Goal: Information Seeking & Learning: Learn about a topic

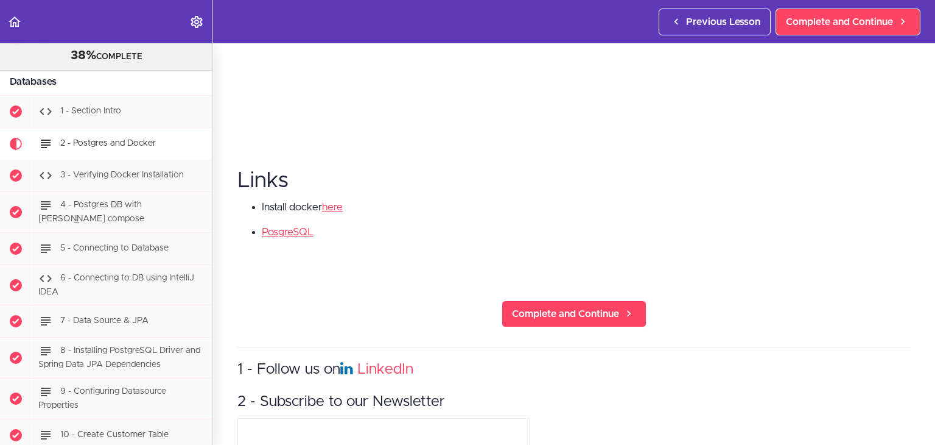
scroll to position [426, 0]
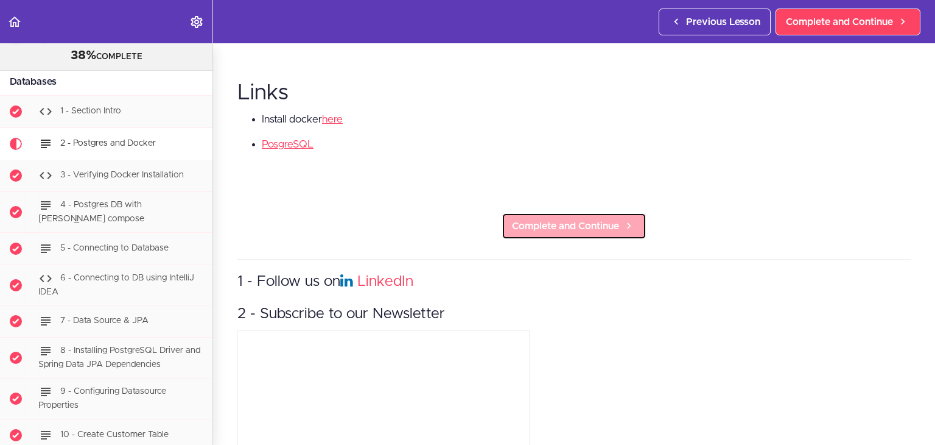
click at [533, 223] on span "Complete and Continue" at bounding box center [565, 226] width 107 height 15
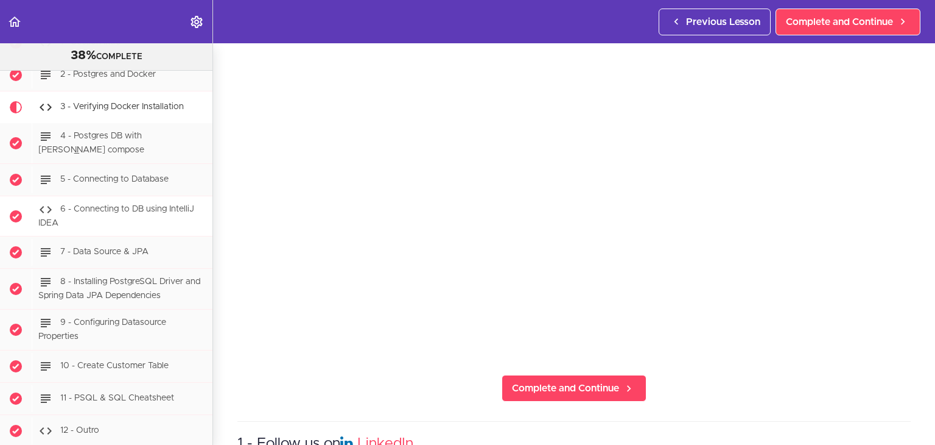
scroll to position [2626, 0]
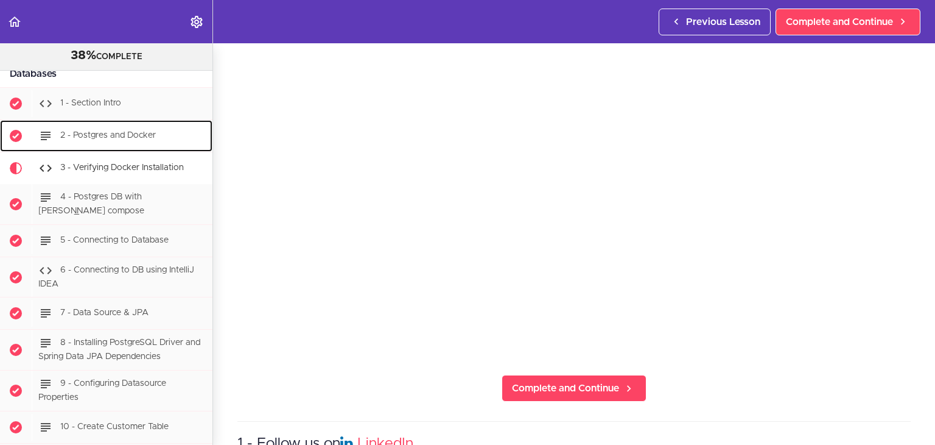
click at [90, 135] on span "2 - Postgres and Docker" at bounding box center [108, 135] width 96 height 9
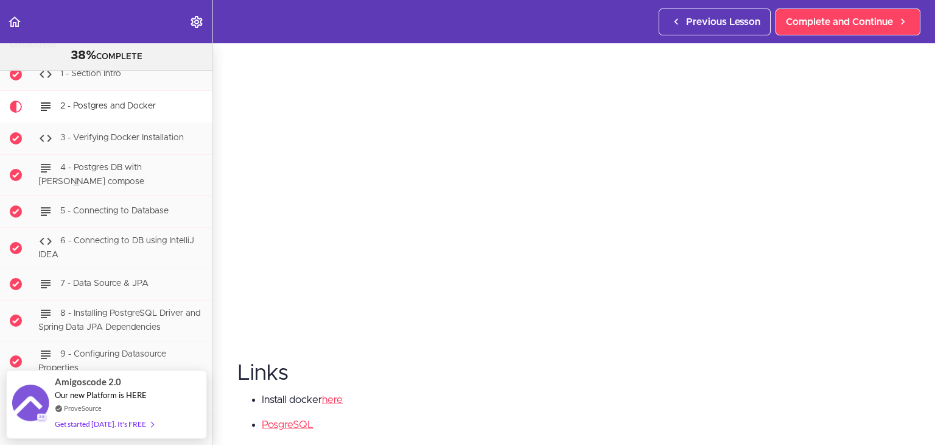
scroll to position [244, 0]
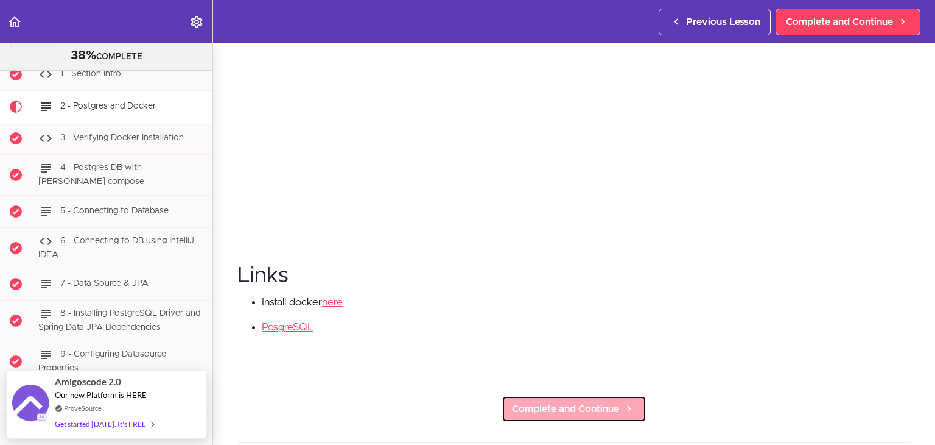
click at [572, 401] on span "Complete and Continue" at bounding box center [565, 408] width 107 height 15
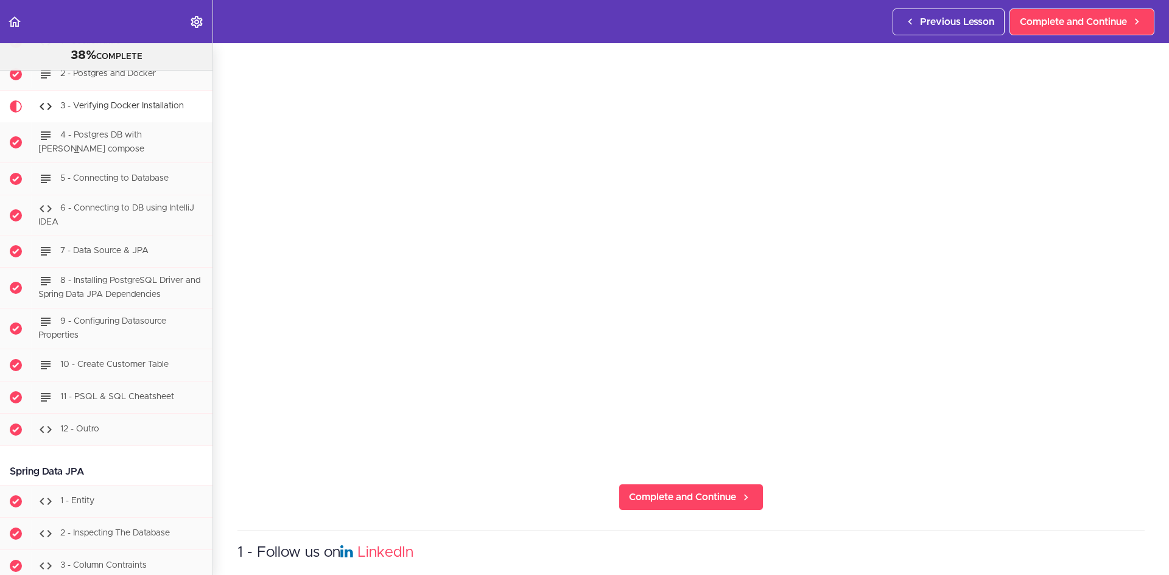
scroll to position [141, 0]
click at [670, 497] on span "Complete and Continue" at bounding box center [682, 500] width 107 height 15
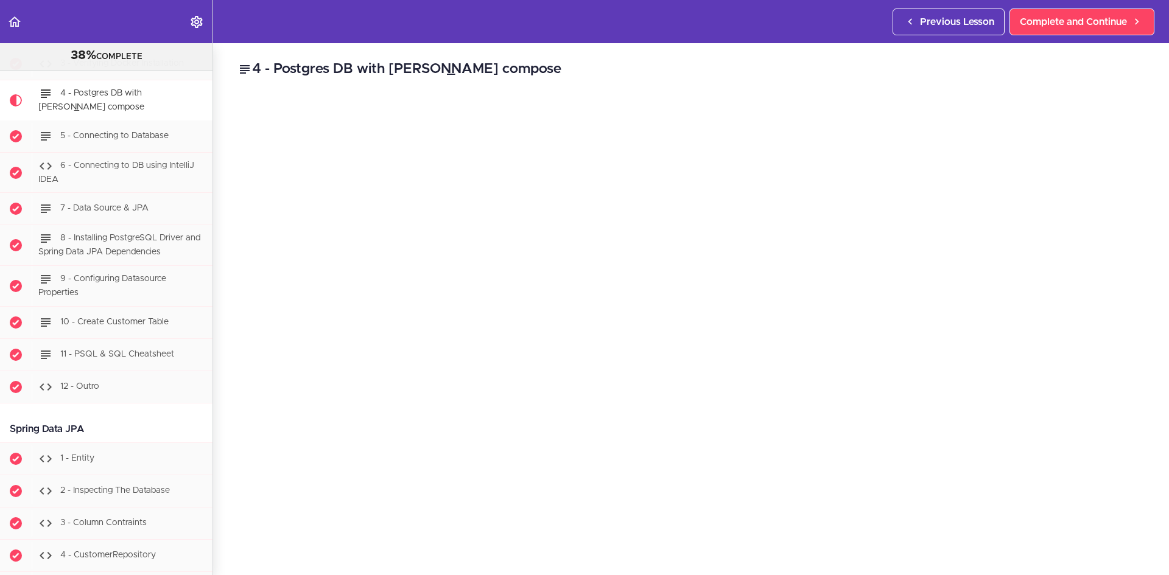
scroll to position [61, 0]
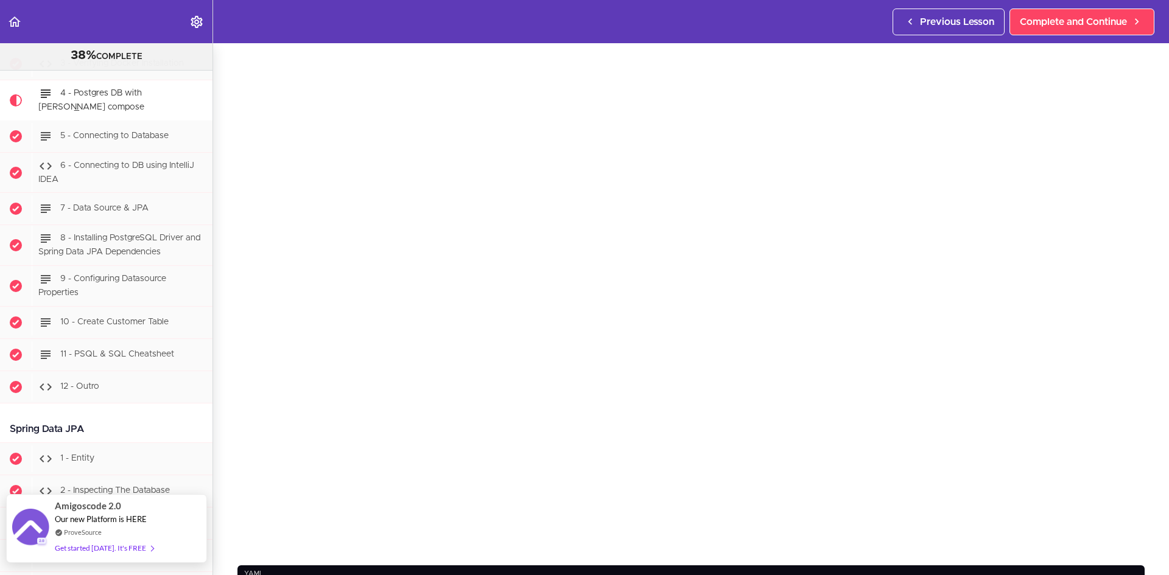
click at [93, 550] on div "Get started [DATE]. It's FREE" at bounding box center [104, 548] width 99 height 14
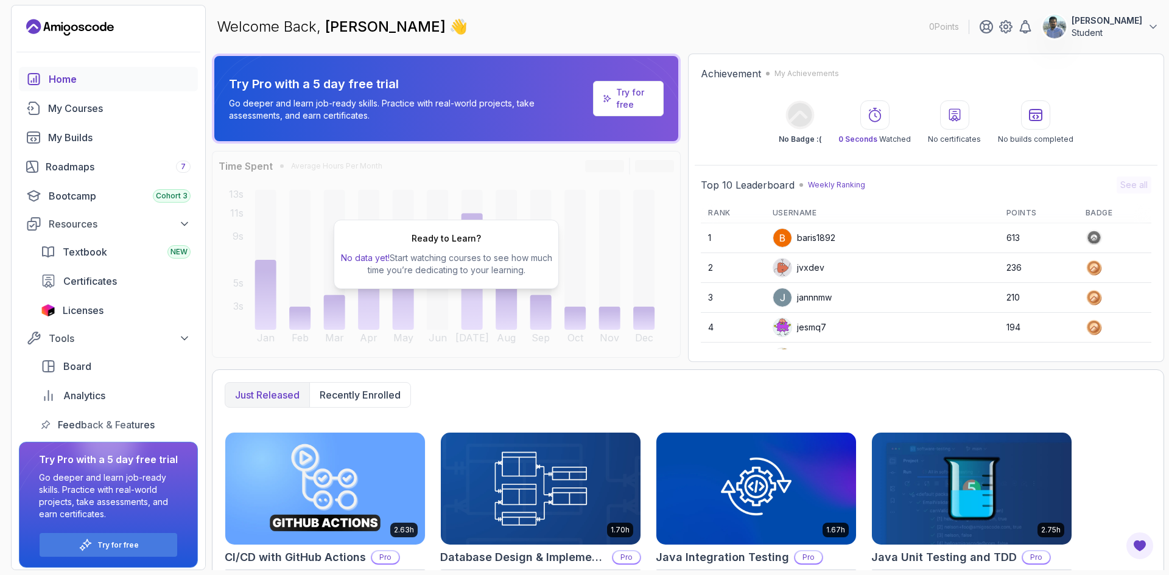
click at [83, 82] on div "Home" at bounding box center [120, 79] width 142 height 15
click at [83, 80] on div "Home" at bounding box center [120, 79] width 142 height 15
click at [98, 108] on div "My Courses" at bounding box center [119, 108] width 142 height 15
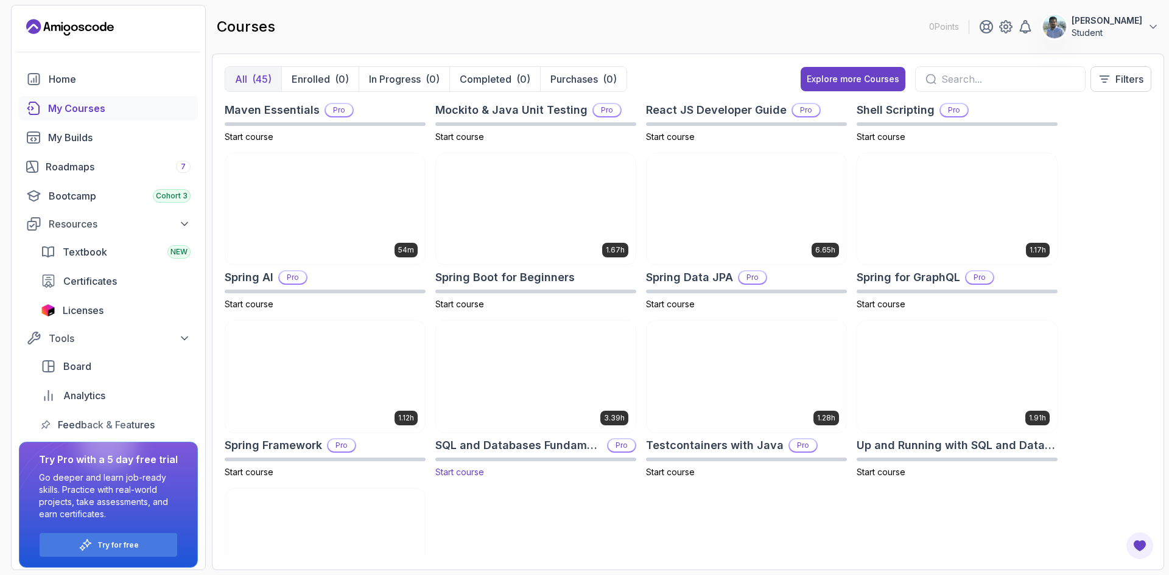
scroll to position [1441, 0]
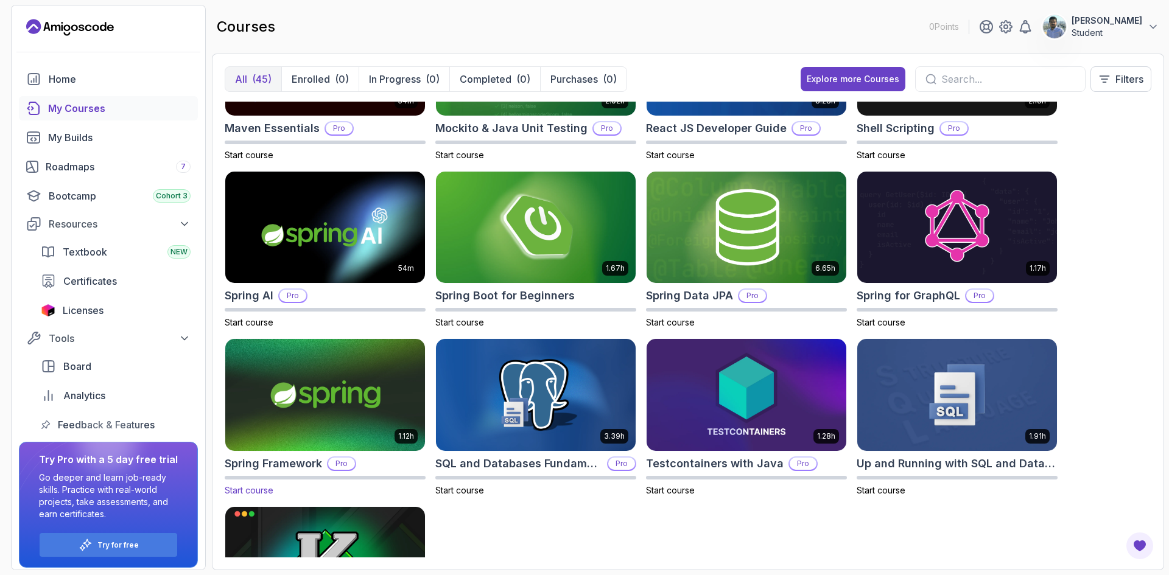
click at [329, 406] on img at bounding box center [324, 396] width 209 height 118
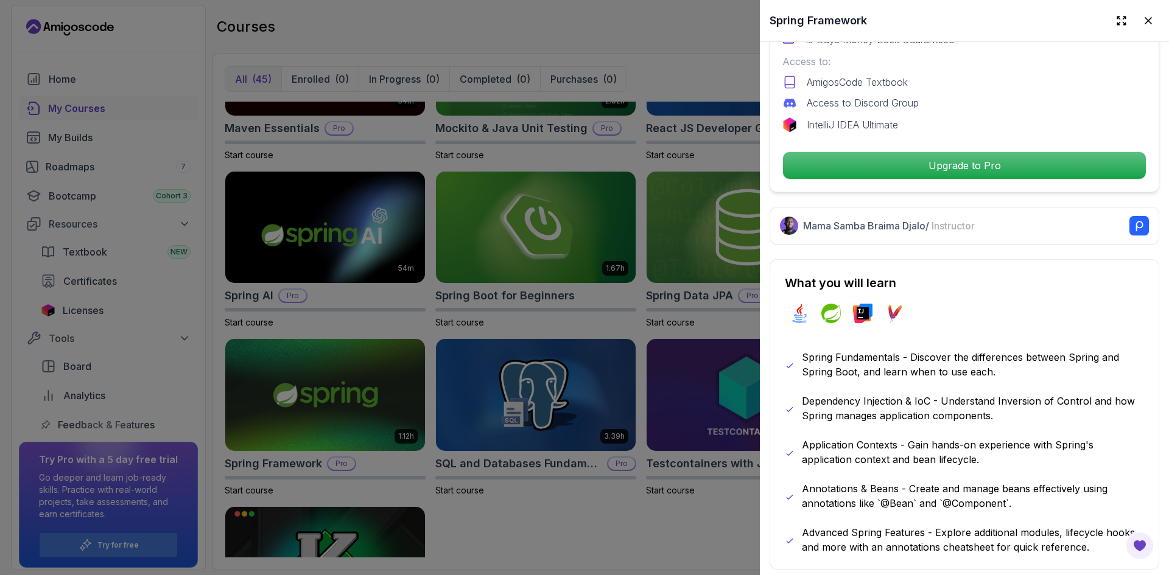
scroll to position [487, 0]
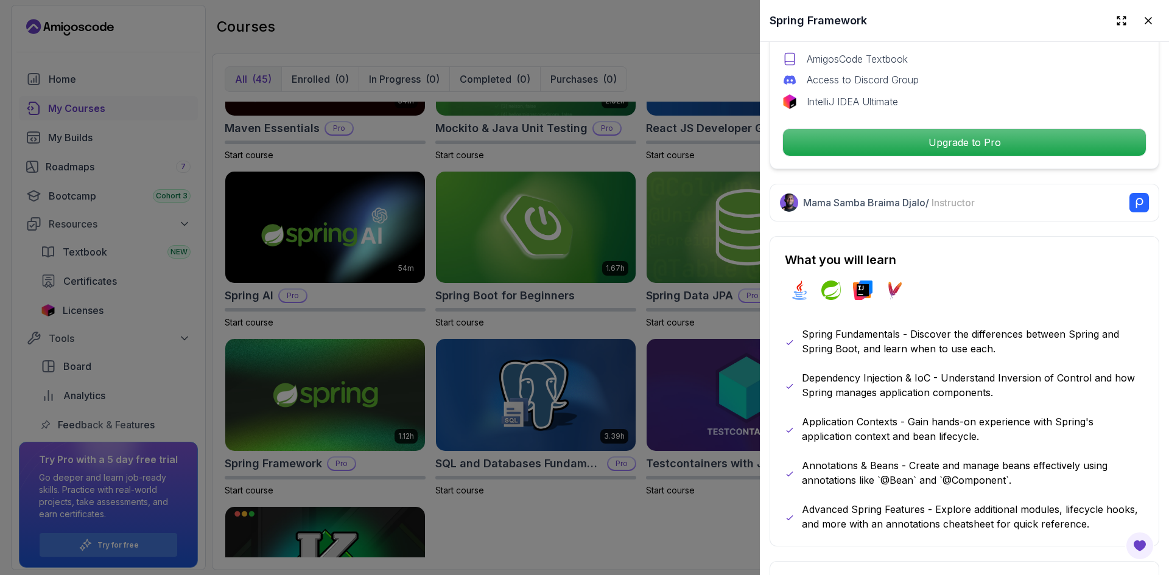
click at [570, 539] on div at bounding box center [584, 287] width 1169 height 575
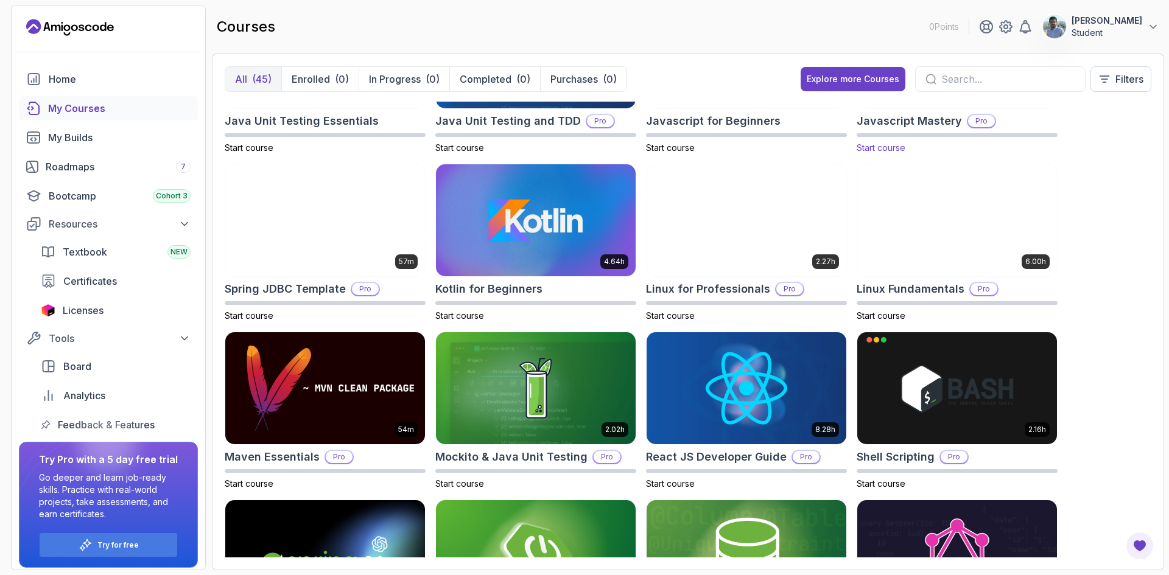
scroll to position [954, 0]
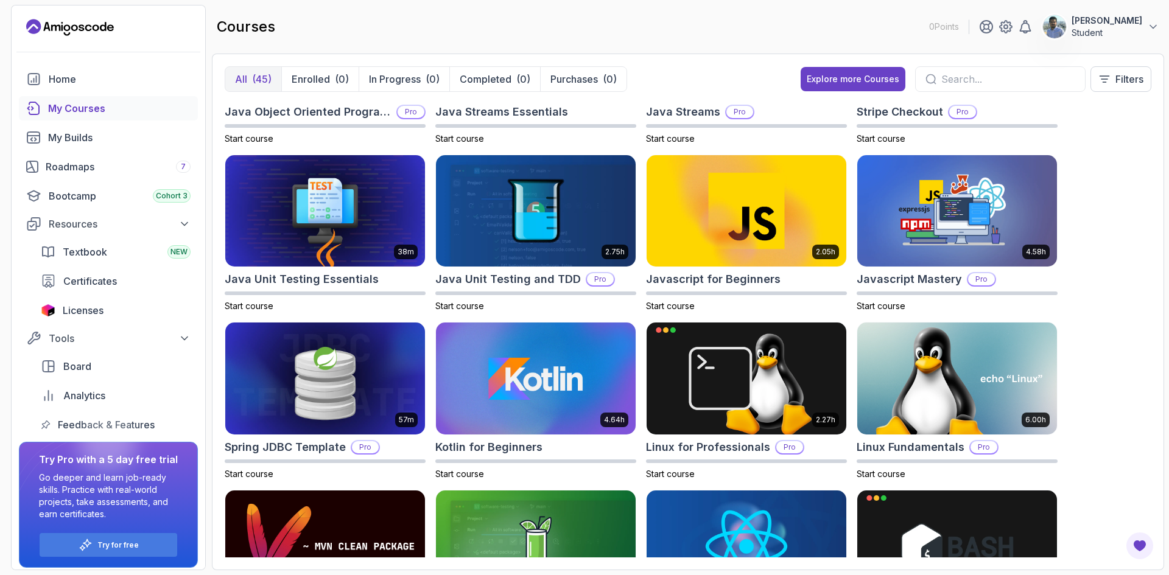
click at [982, 69] on div at bounding box center [1000, 79] width 170 height 26
click at [982, 71] on div at bounding box center [1000, 79] width 170 height 26
click at [983, 80] on input "text" at bounding box center [1008, 79] width 134 height 15
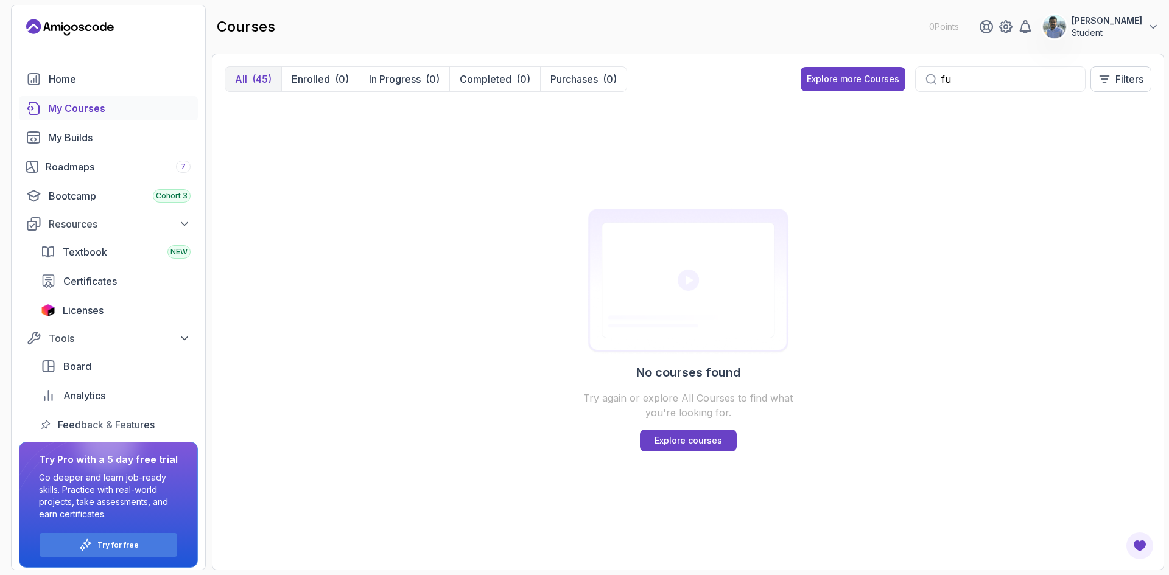
type input "f"
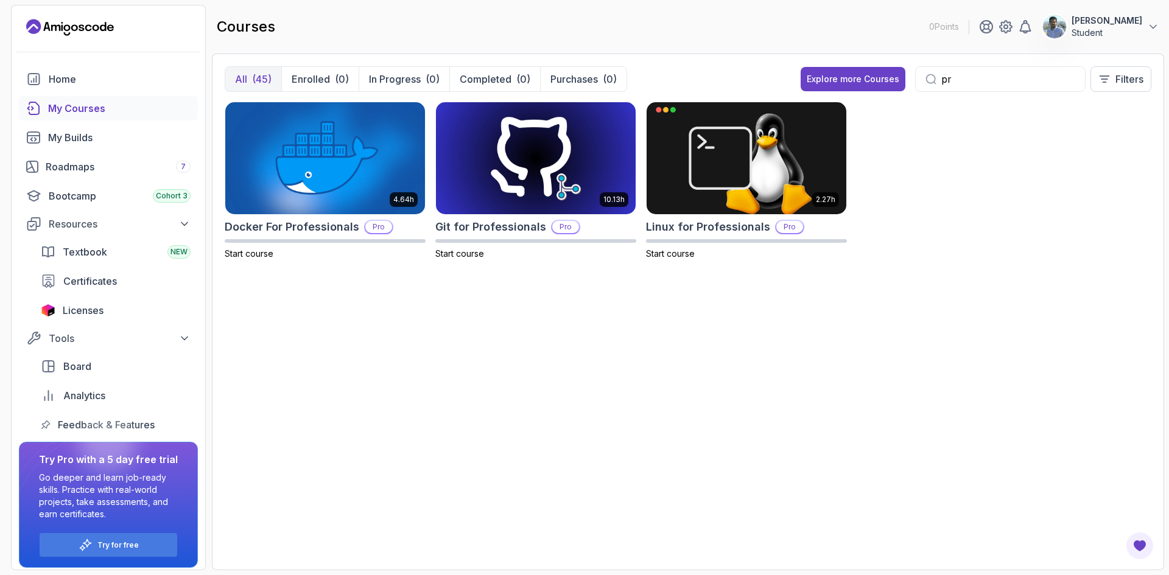
type input "p"
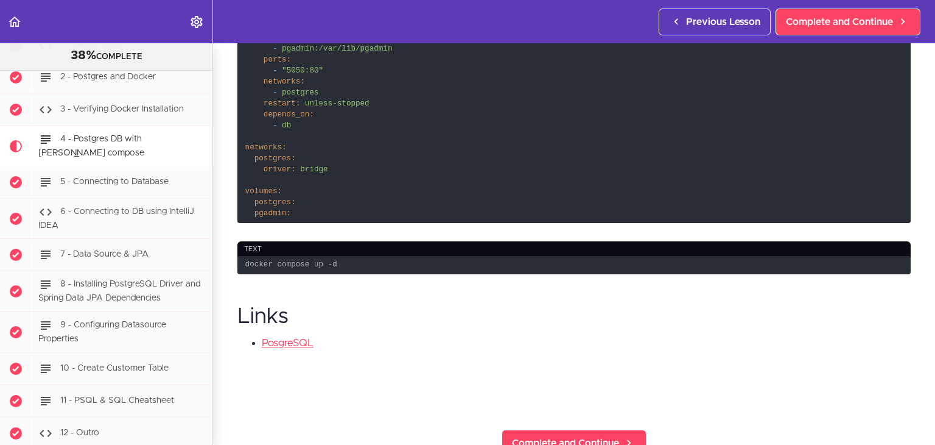
scroll to position [792, 0]
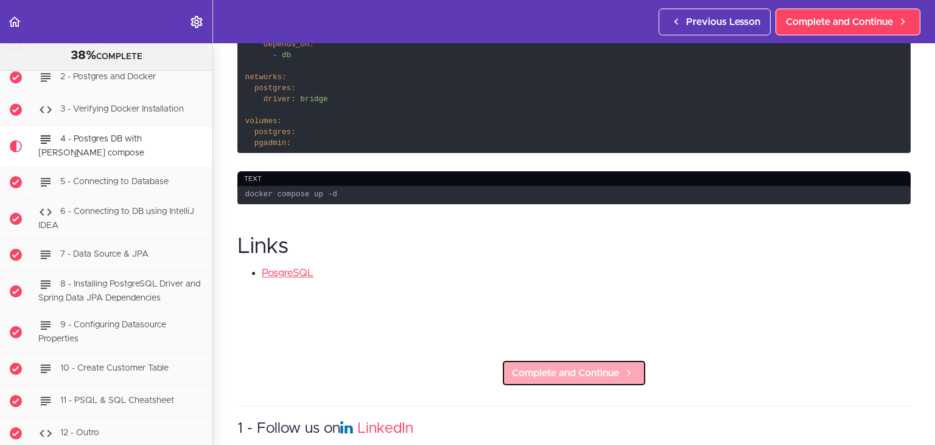
click at [564, 365] on span "Complete and Continue" at bounding box center [565, 372] width 107 height 15
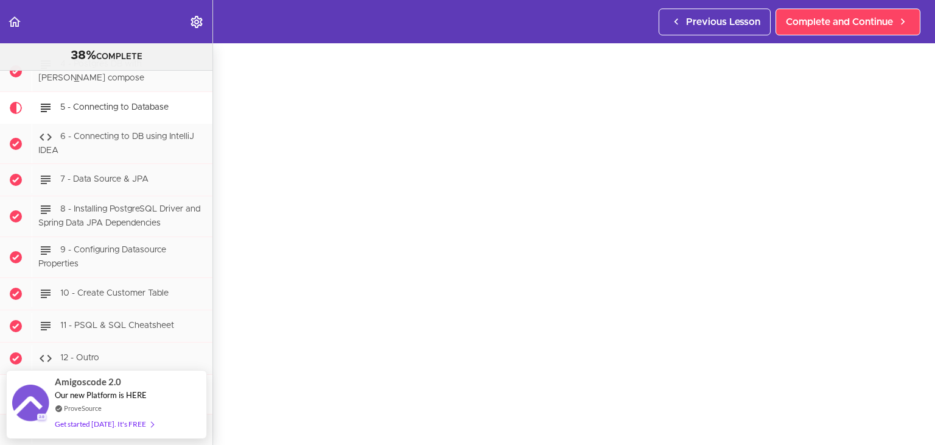
scroll to position [61, 0]
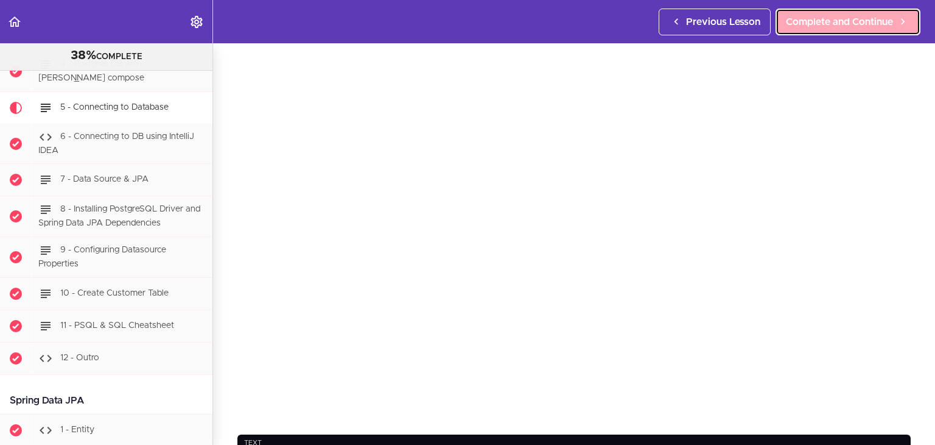
click at [843, 21] on span "Complete and Continue" at bounding box center [839, 22] width 107 height 15
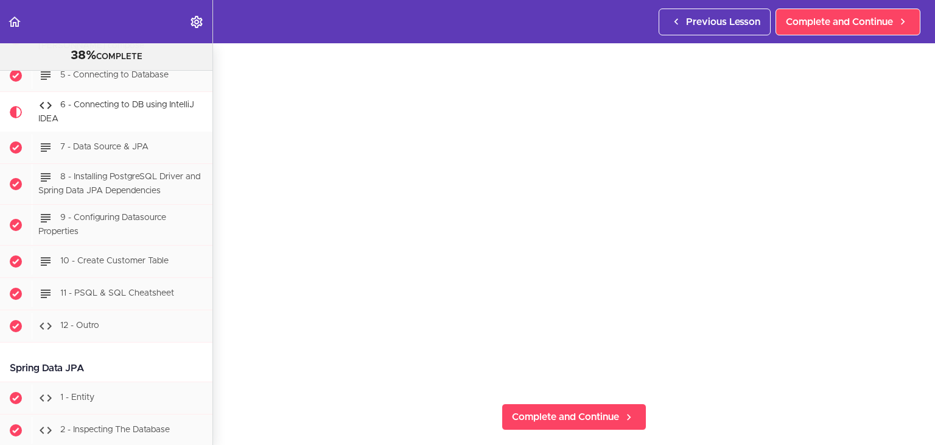
scroll to position [122, 0]
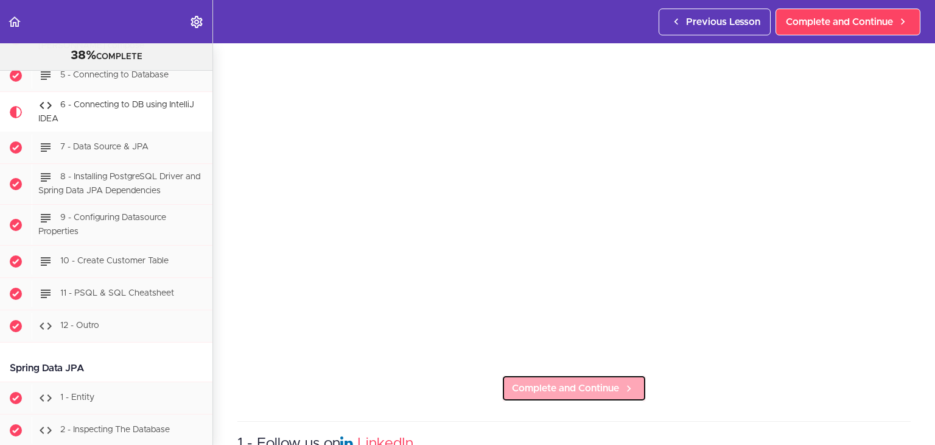
click at [597, 382] on span "Complete and Continue" at bounding box center [565, 388] width 107 height 15
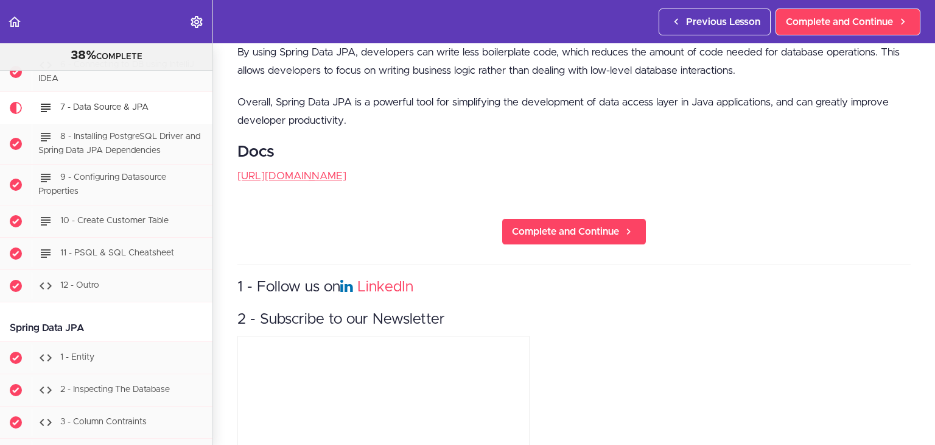
scroll to position [1035, 0]
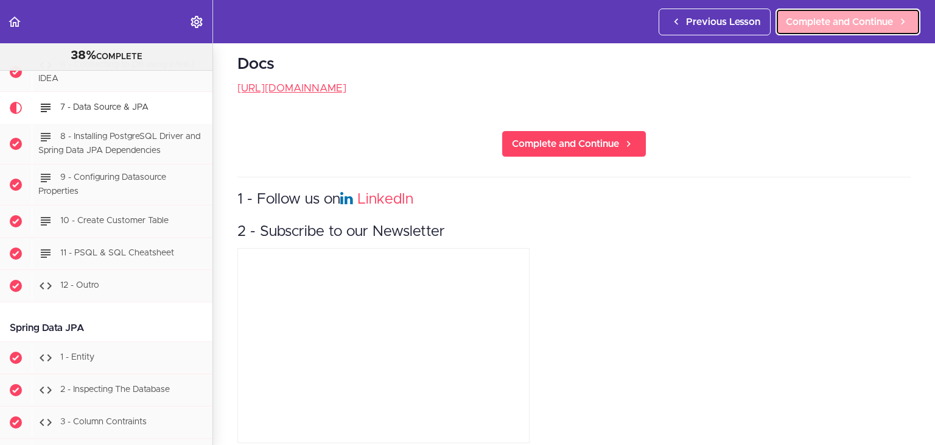
click at [835, 24] on span "Complete and Continue" at bounding box center [839, 22] width 107 height 15
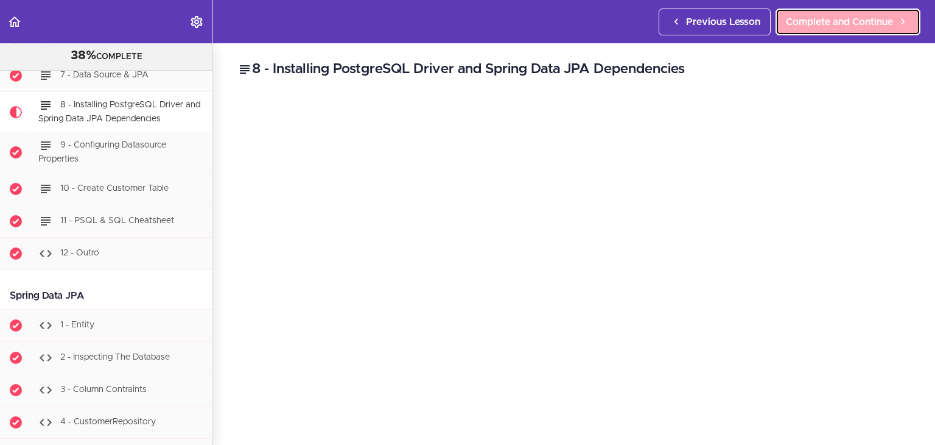
click at [847, 22] on span "Complete and Continue" at bounding box center [839, 22] width 107 height 15
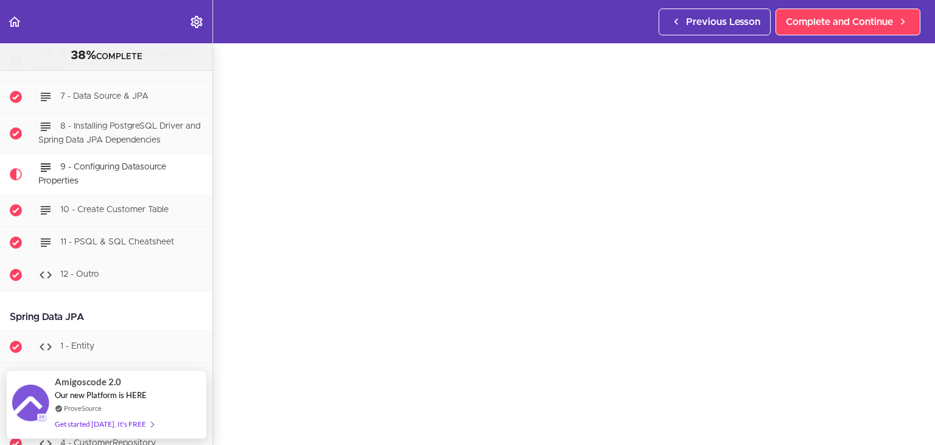
scroll to position [61, 0]
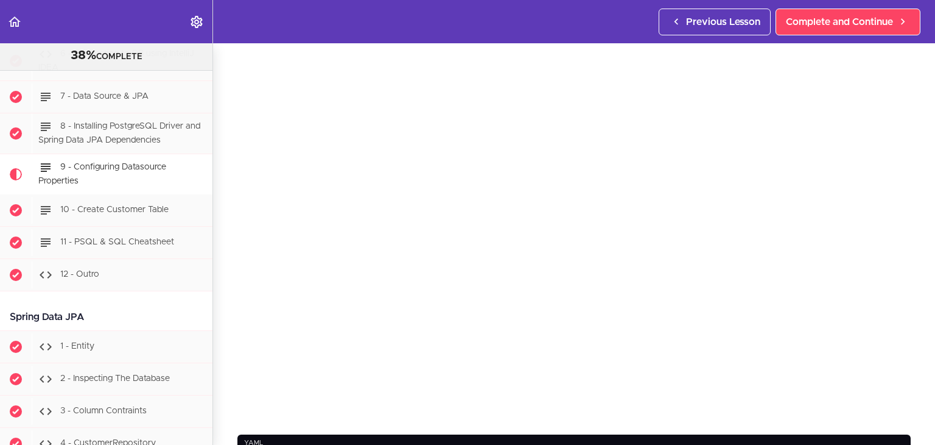
click at [831, 38] on div "Previous Lesson Complete and Continue" at bounding box center [792, 21] width 267 height 43
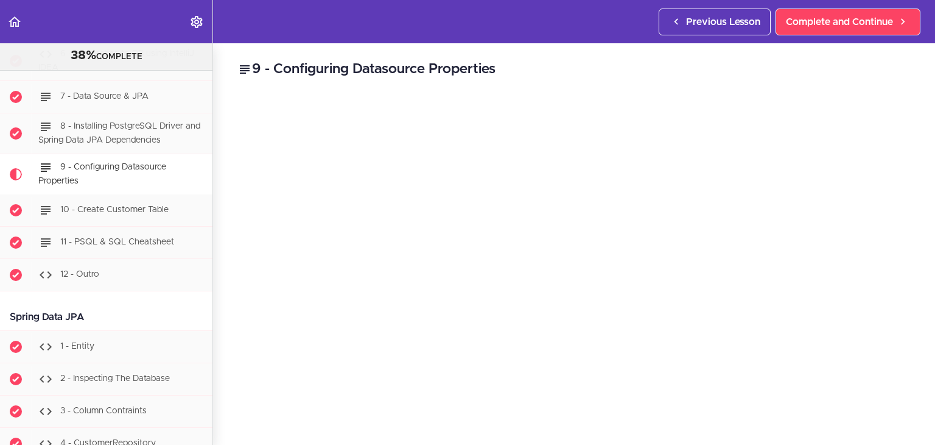
scroll to position [548, 0]
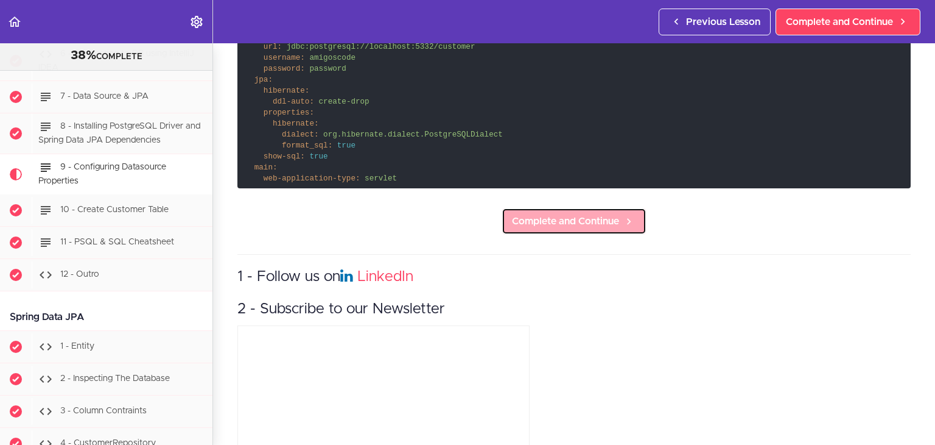
click at [558, 219] on span "Complete and Continue" at bounding box center [565, 221] width 107 height 15
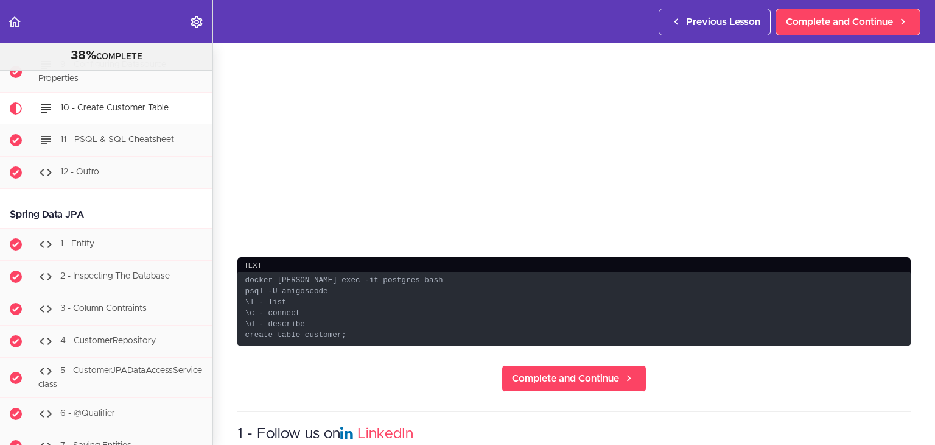
scroll to position [304, 0]
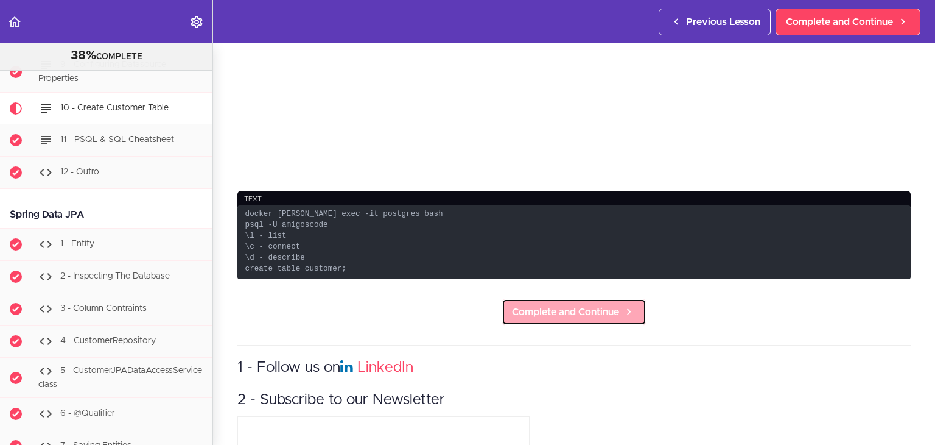
click at [608, 317] on span "Complete and Continue" at bounding box center [565, 311] width 107 height 15
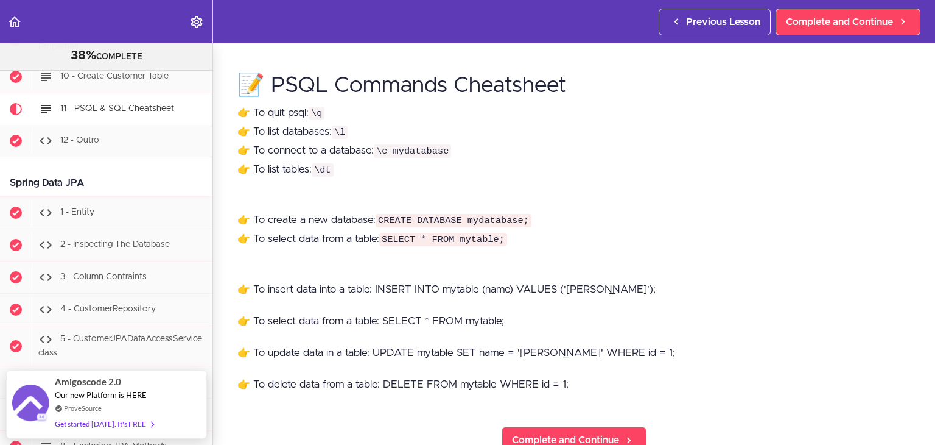
scroll to position [122, 0]
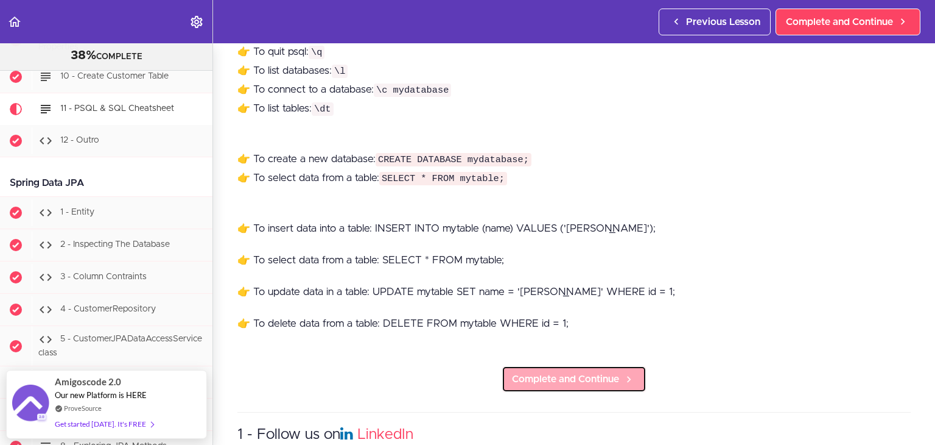
click at [537, 385] on link "Complete and Continue" at bounding box center [574, 378] width 145 height 27
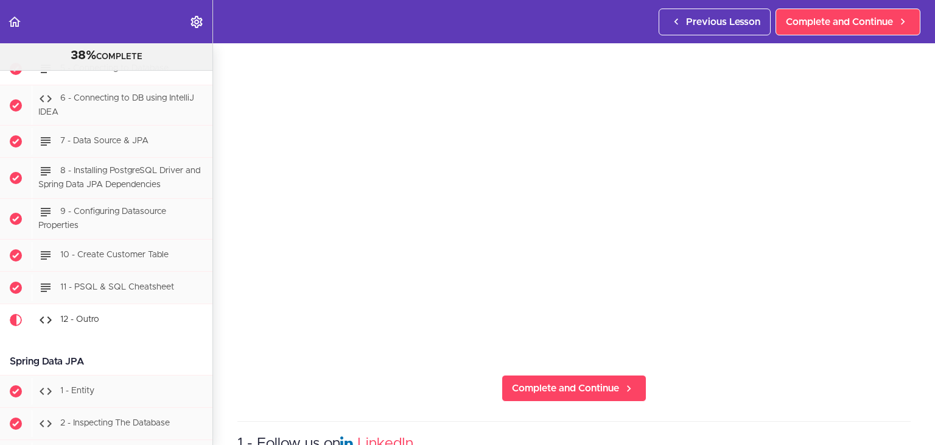
scroll to position [2825, 0]
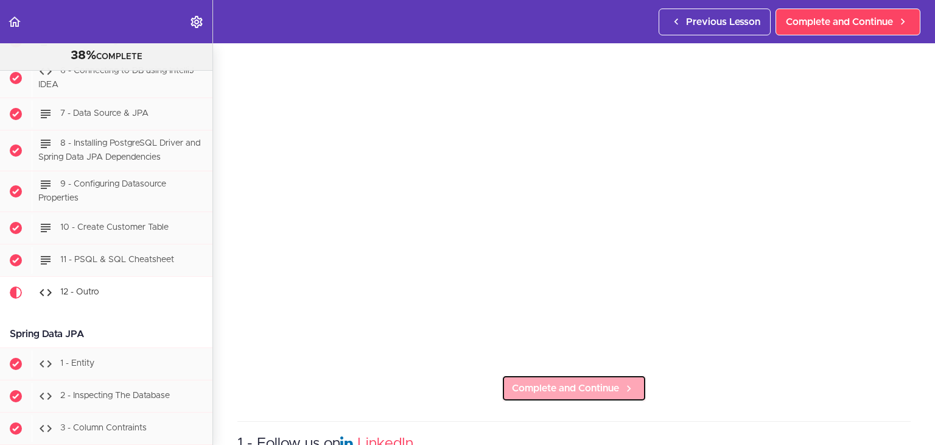
click at [596, 383] on span "Complete and Continue" at bounding box center [565, 388] width 107 height 15
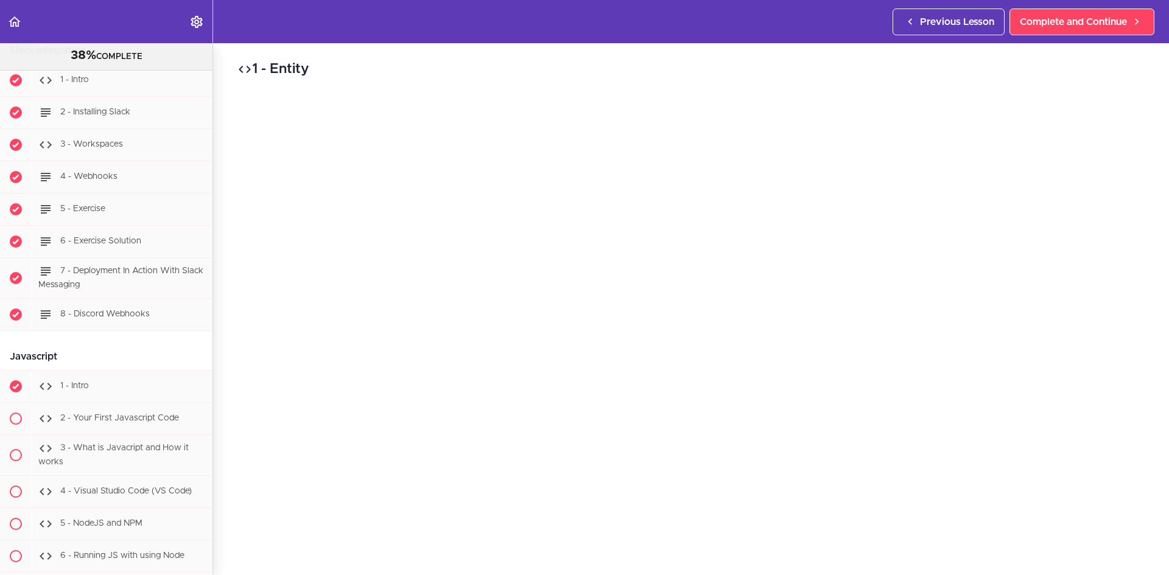
scroll to position [11463, 0]
